Goal: Information Seeking & Learning: Understand process/instructions

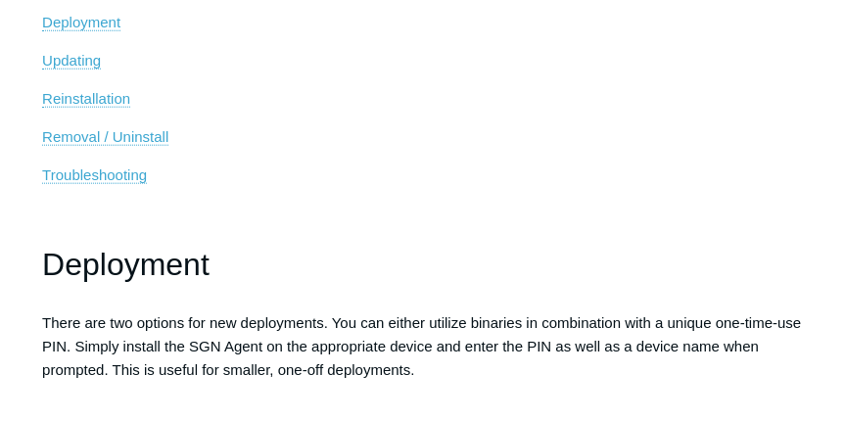
scroll to position [391, 0]
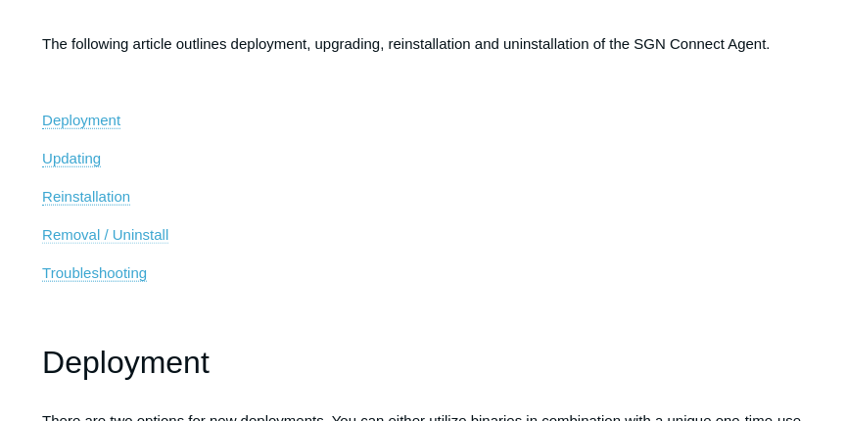
click at [93, 227] on span "Removal / Uninstall" at bounding box center [105, 234] width 126 height 17
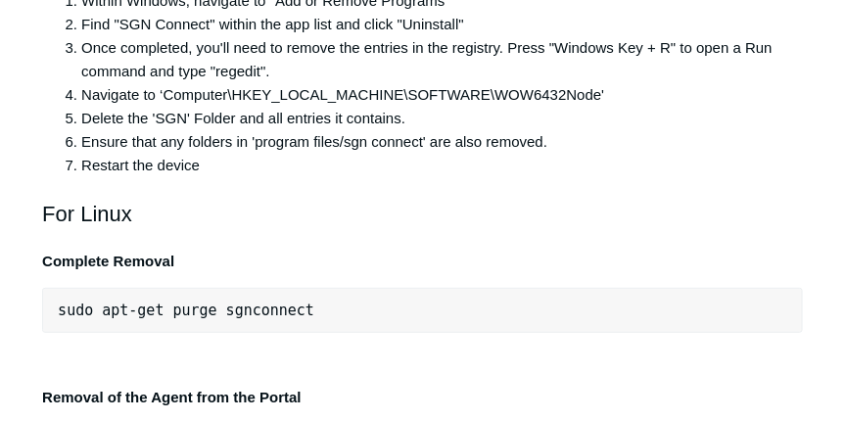
scroll to position [4065, 0]
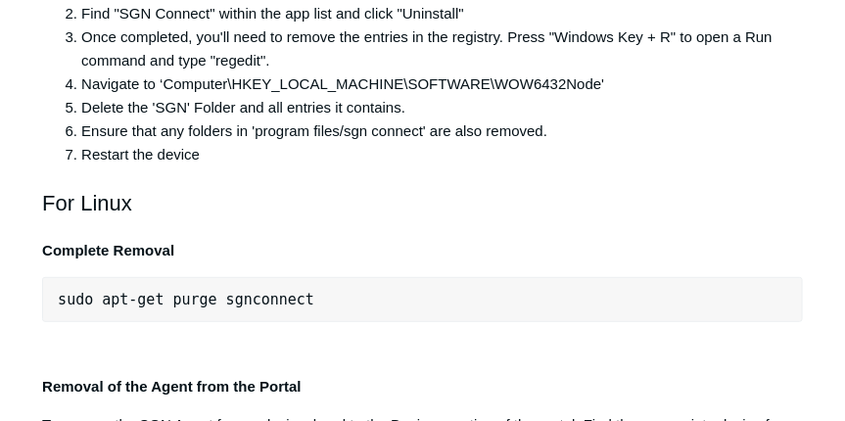
drag, startPoint x: 721, startPoint y: 243, endPoint x: 59, endPoint y: 243, distance: 662.6
copy pre ""C:\Program Files\SGN Connect\uninstall.exe" /uninstallKey yourMaintenanceKeyHe…"
drag, startPoint x: 428, startPoint y: 149, endPoint x: 53, endPoint y: 149, distance: 374.9
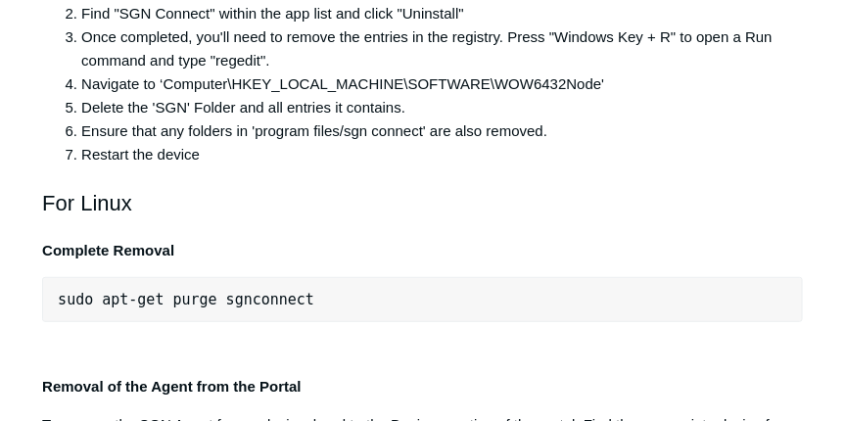
copy span ""C:\Program Files\SGN Connect\uninstall.exe""
